Goal: Information Seeking & Learning: Learn about a topic

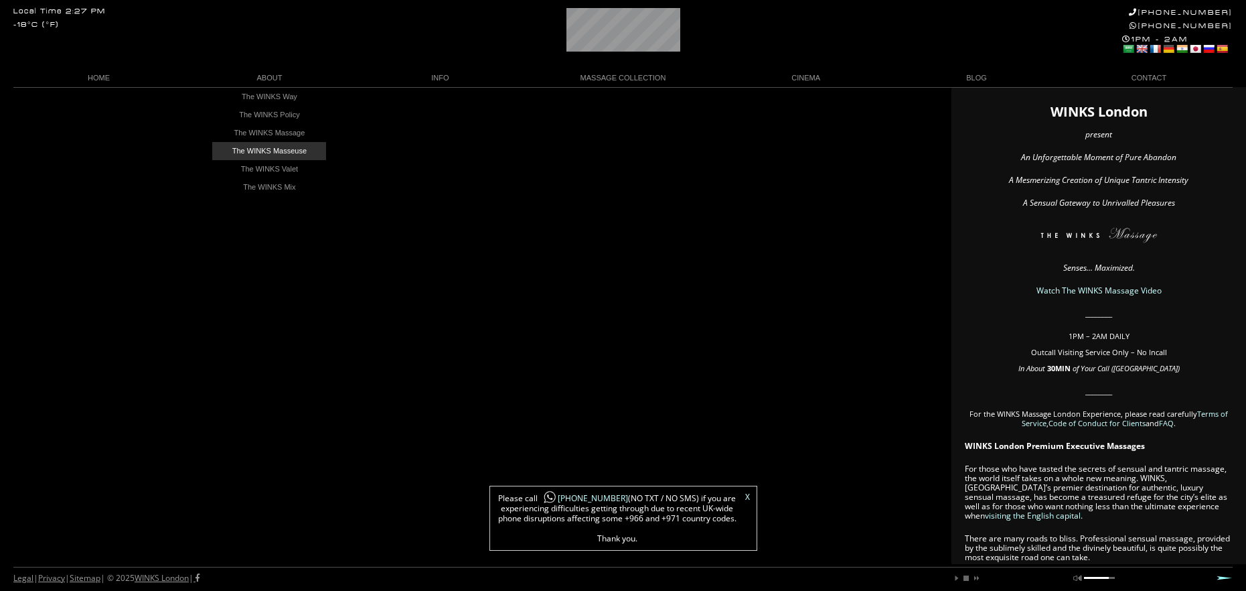
click at [302, 150] on link "The WINKS Masseuse" at bounding box center [269, 151] width 114 height 18
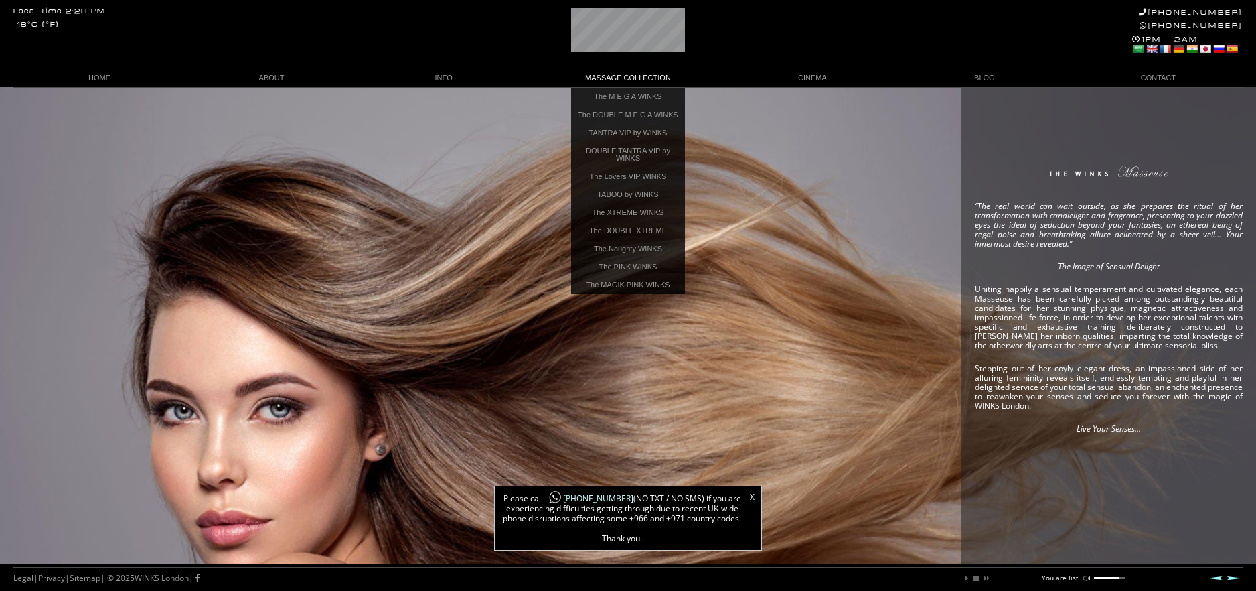
click at [621, 78] on link "MASSAGE COLLECTION" at bounding box center [628, 78] width 197 height 18
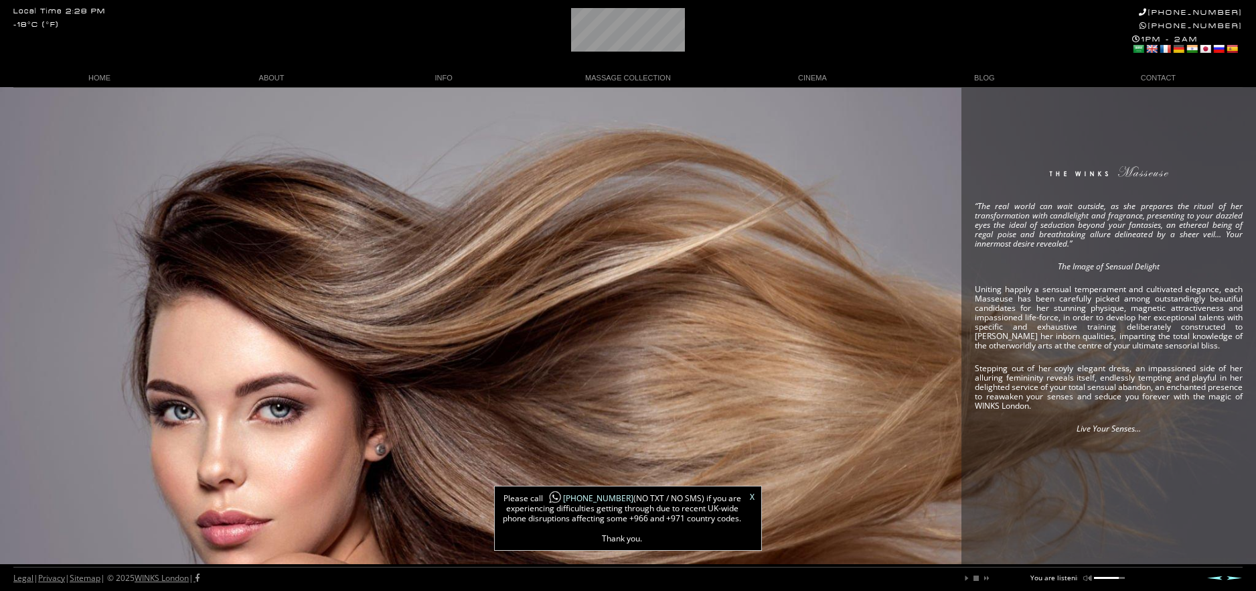
click at [621, 78] on link "MASSAGE COLLECTION" at bounding box center [628, 78] width 197 height 18
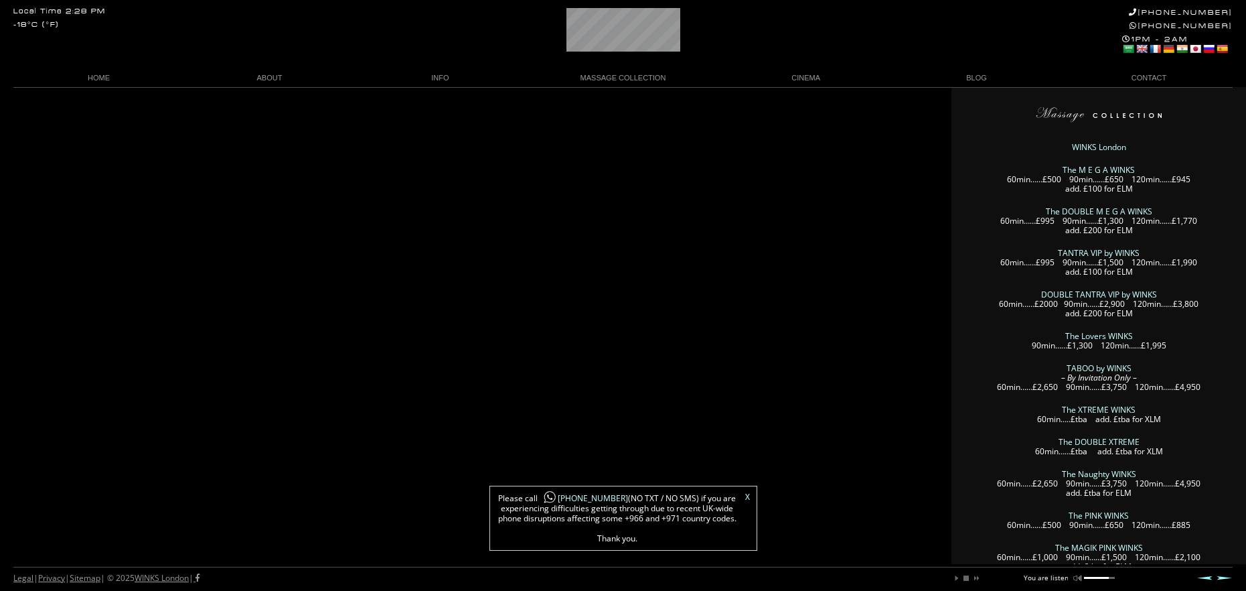
click at [1094, 165] on link "The M E G A WINKS" at bounding box center [1099, 169] width 72 height 11
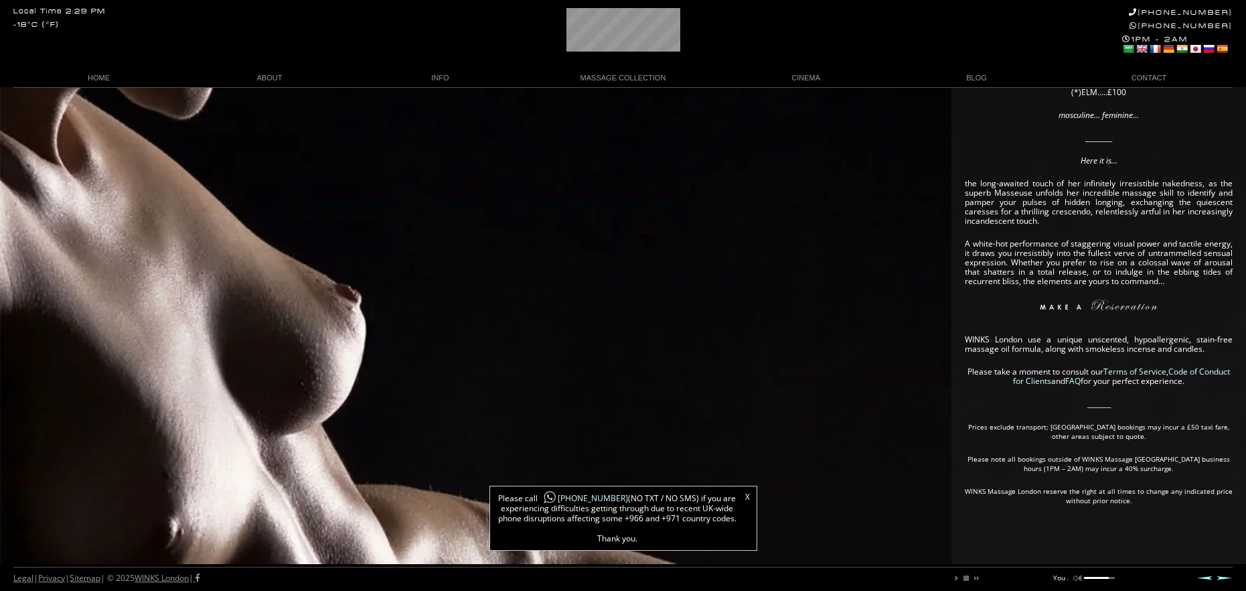
click at [1079, 379] on link "FAQ" at bounding box center [1072, 380] width 15 height 11
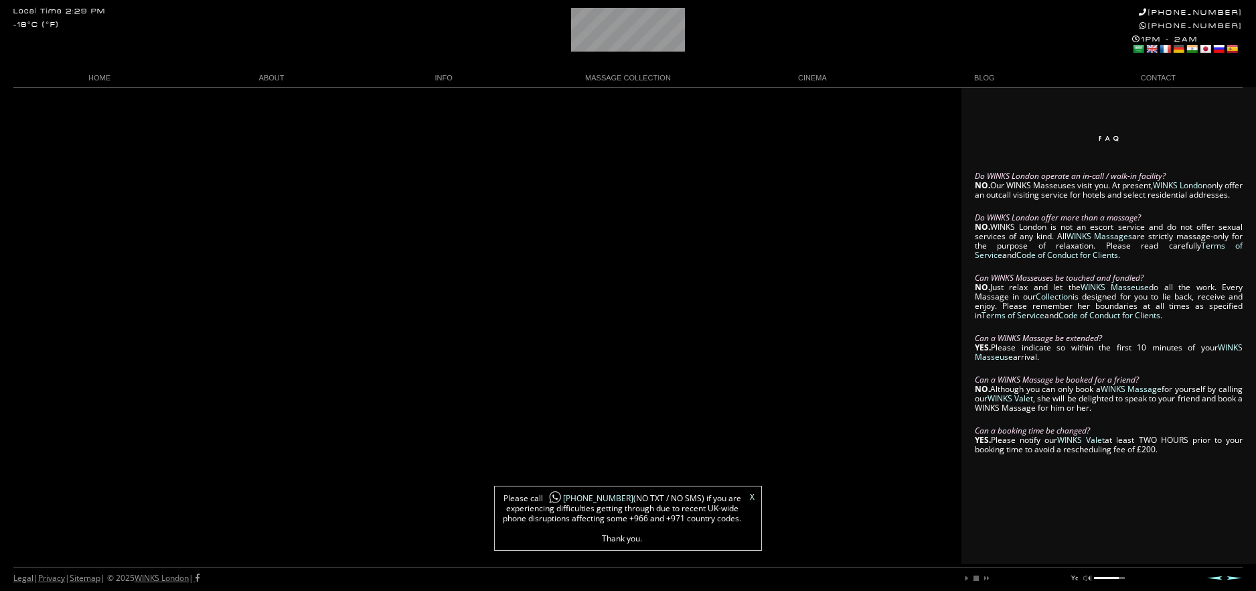
scroll to position [0, 9]
